Goal: Communication & Community: Answer question/provide support

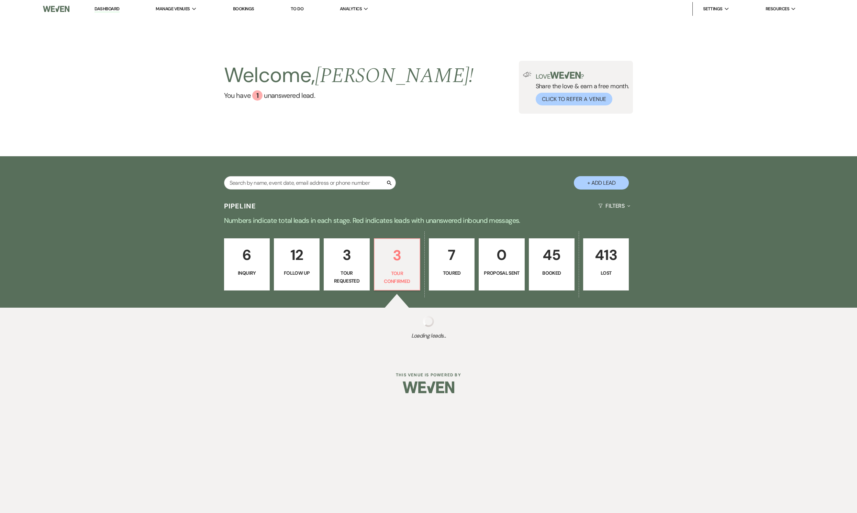
select select "4"
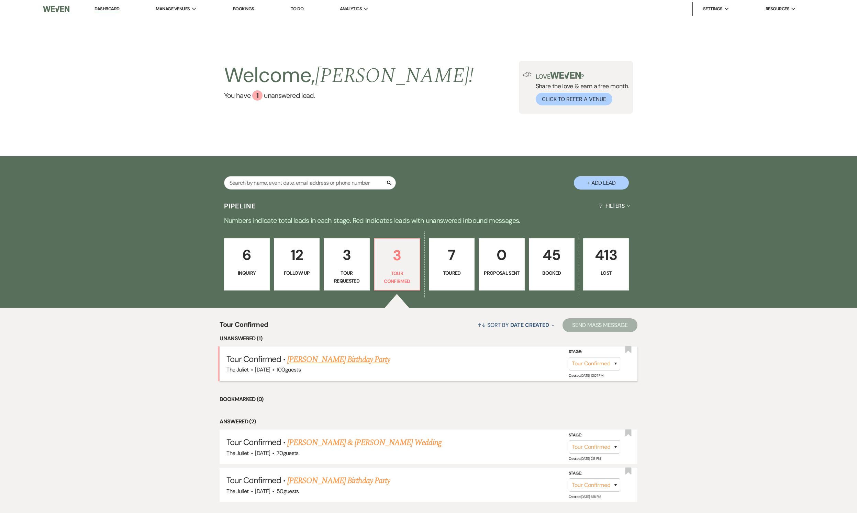
click at [322, 364] on link "[PERSON_NAME] Birthday Party" at bounding box center [338, 360] width 103 height 12
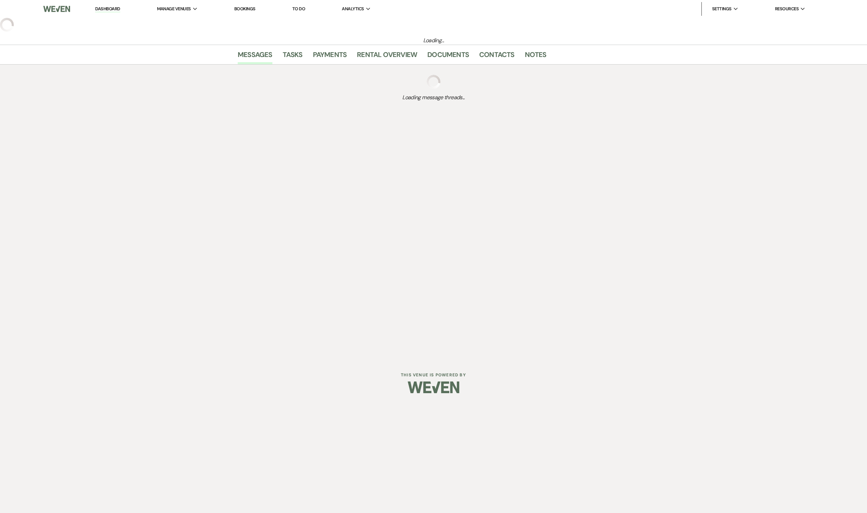
select select "4"
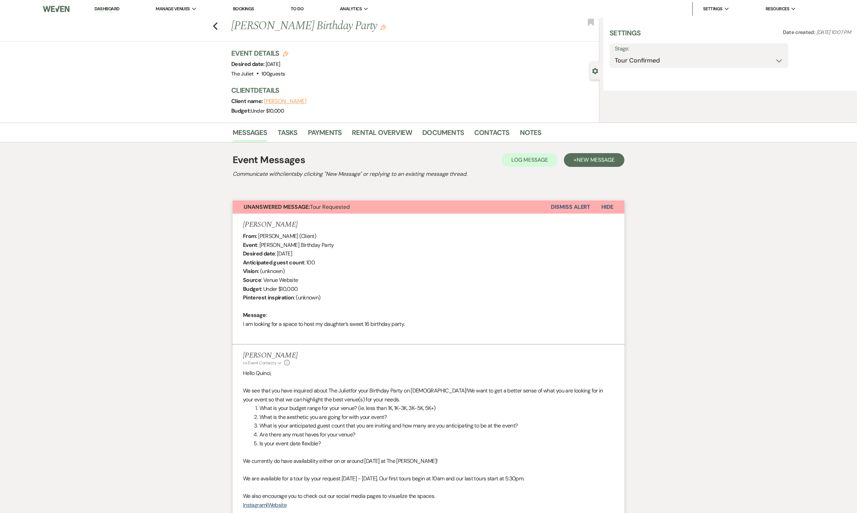
select select "5"
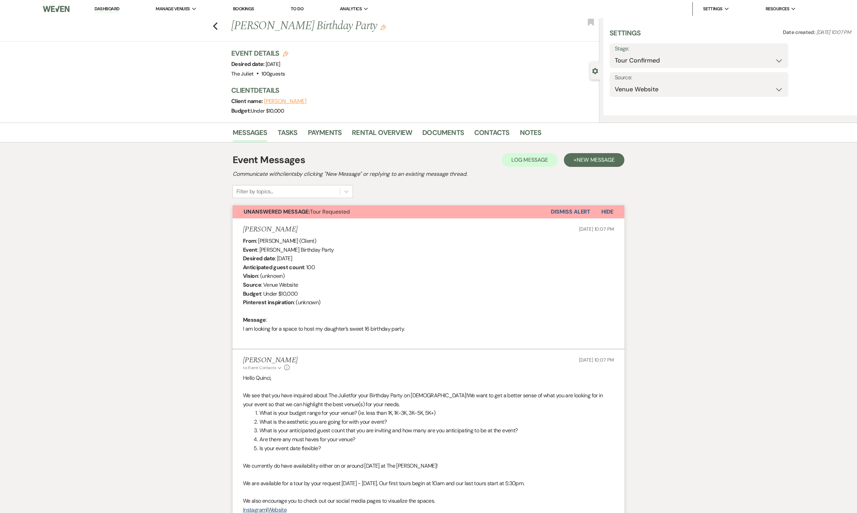
select select "4"
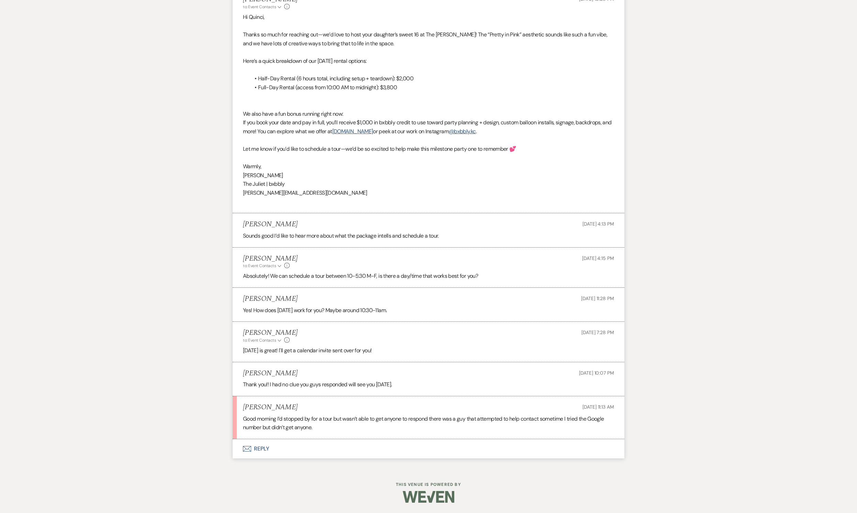
scroll to position [917, 0]
click at [258, 447] on button "Envelope Reply" at bounding box center [429, 448] width 392 height 19
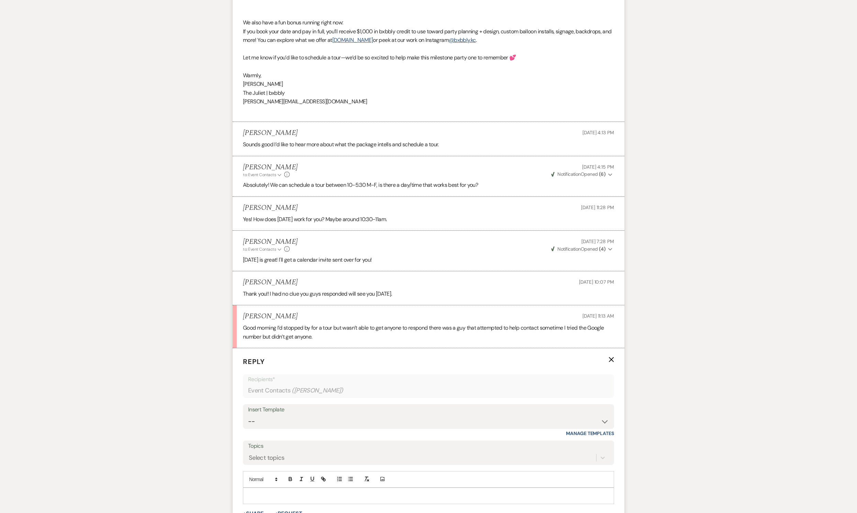
scroll to position [1065, 0]
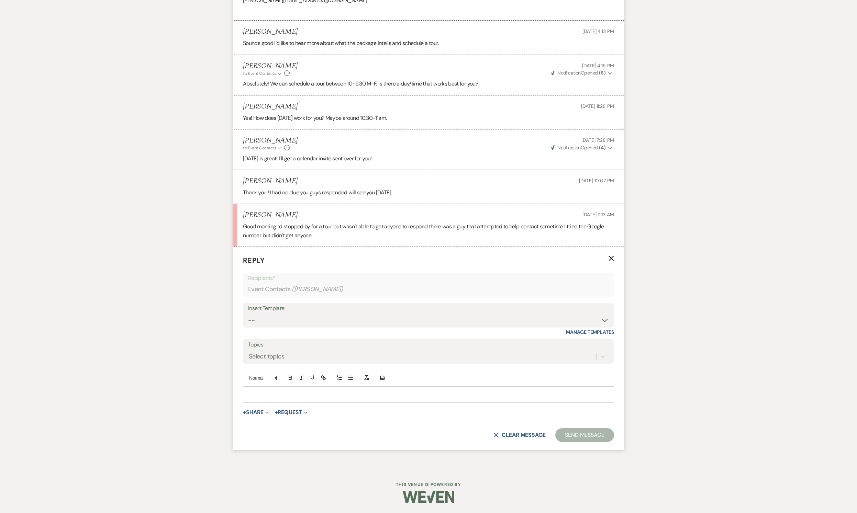
click at [300, 399] on p at bounding box center [428, 395] width 360 height 8
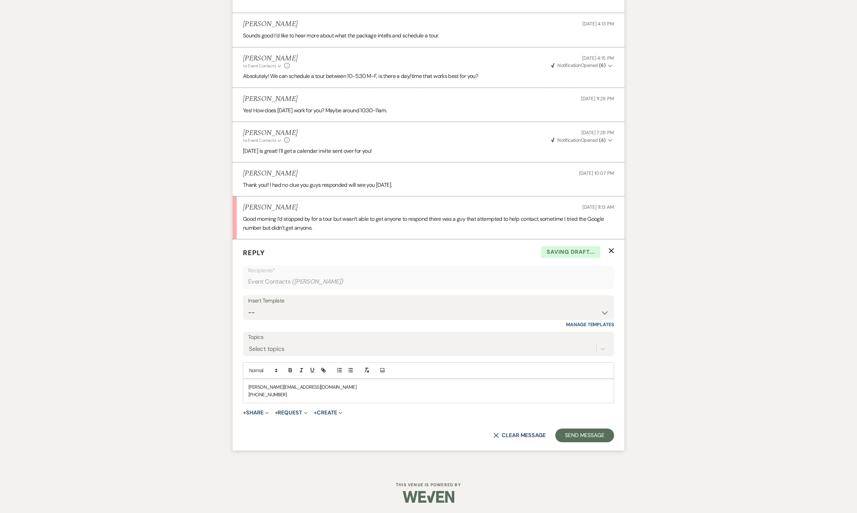
scroll to position [1098, 0]
click at [585, 443] on button "Send Message" at bounding box center [584, 436] width 59 height 14
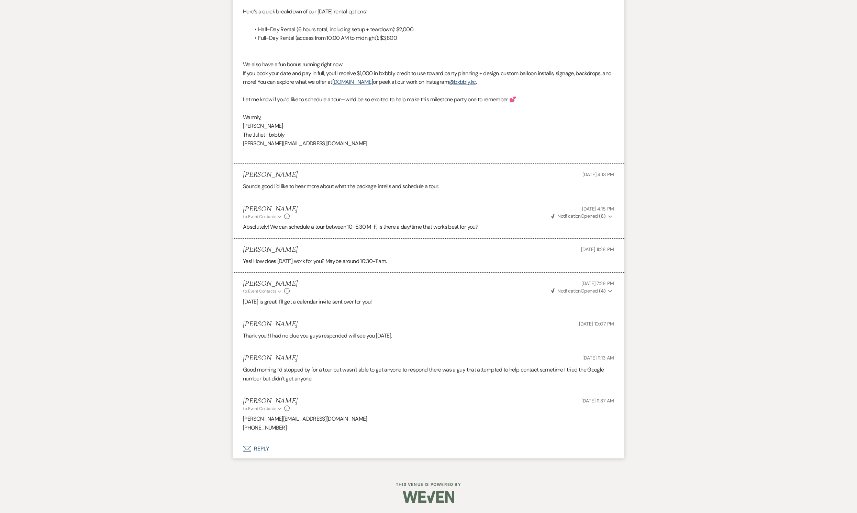
scroll to position [977, 0]
